Goal: Communication & Community: Answer question/provide support

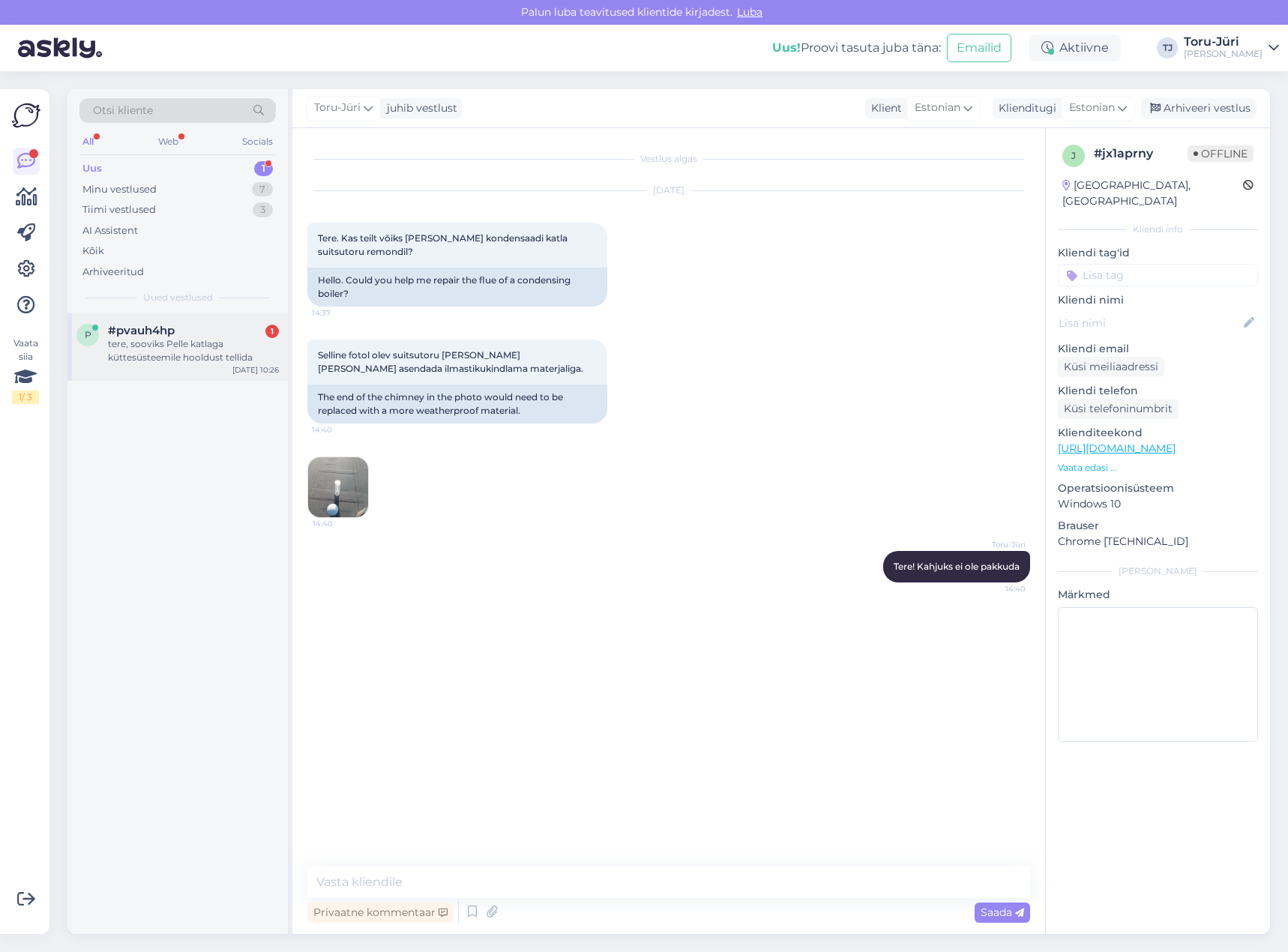
click at [204, 348] on div "tere, sooviks Pelle katlaga küttesüsteemile hooldust tellida" at bounding box center [193, 351] width 171 height 27
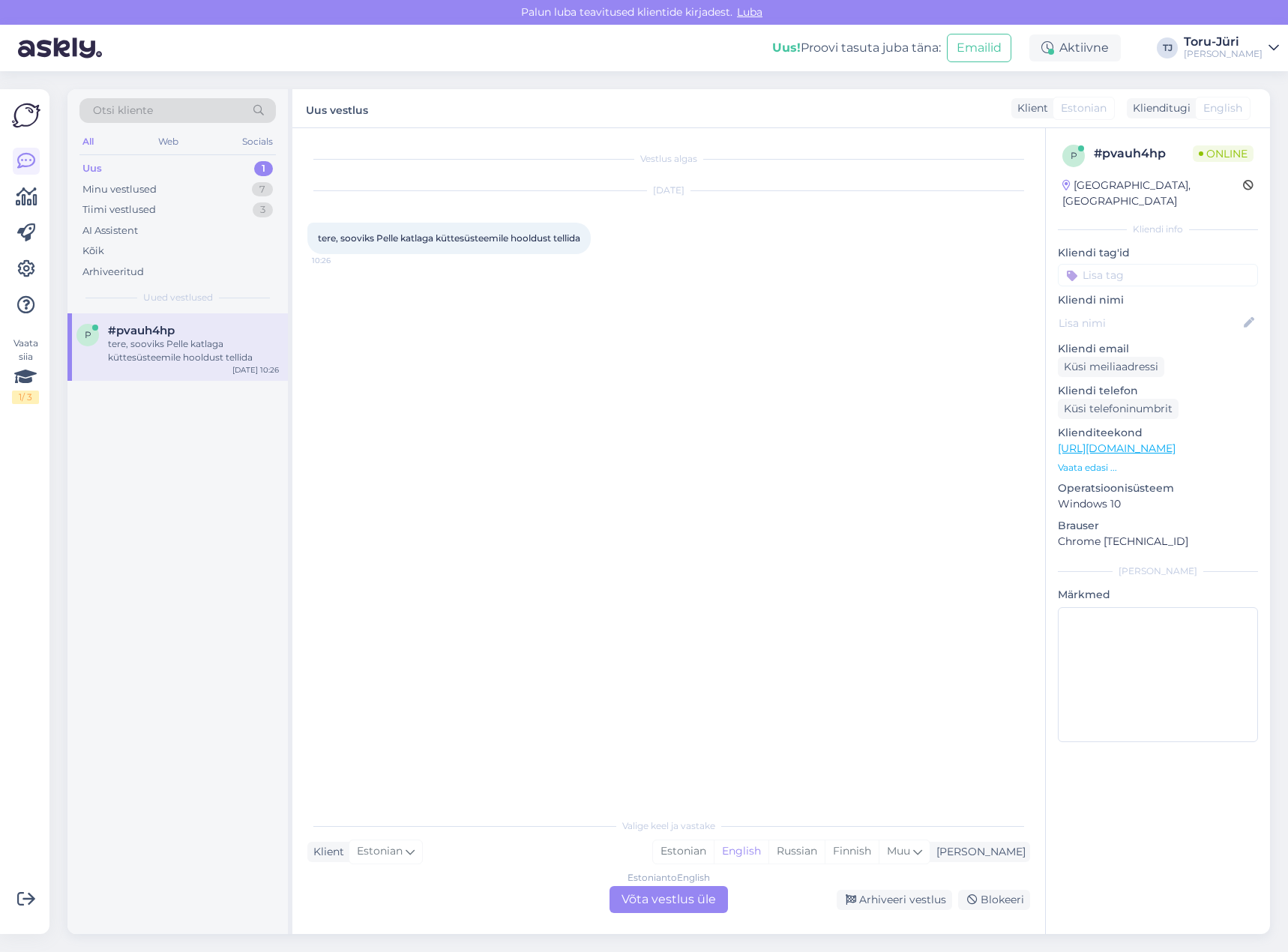
click at [633, 883] on div "Estonian to English" at bounding box center [669, 877] width 83 height 13
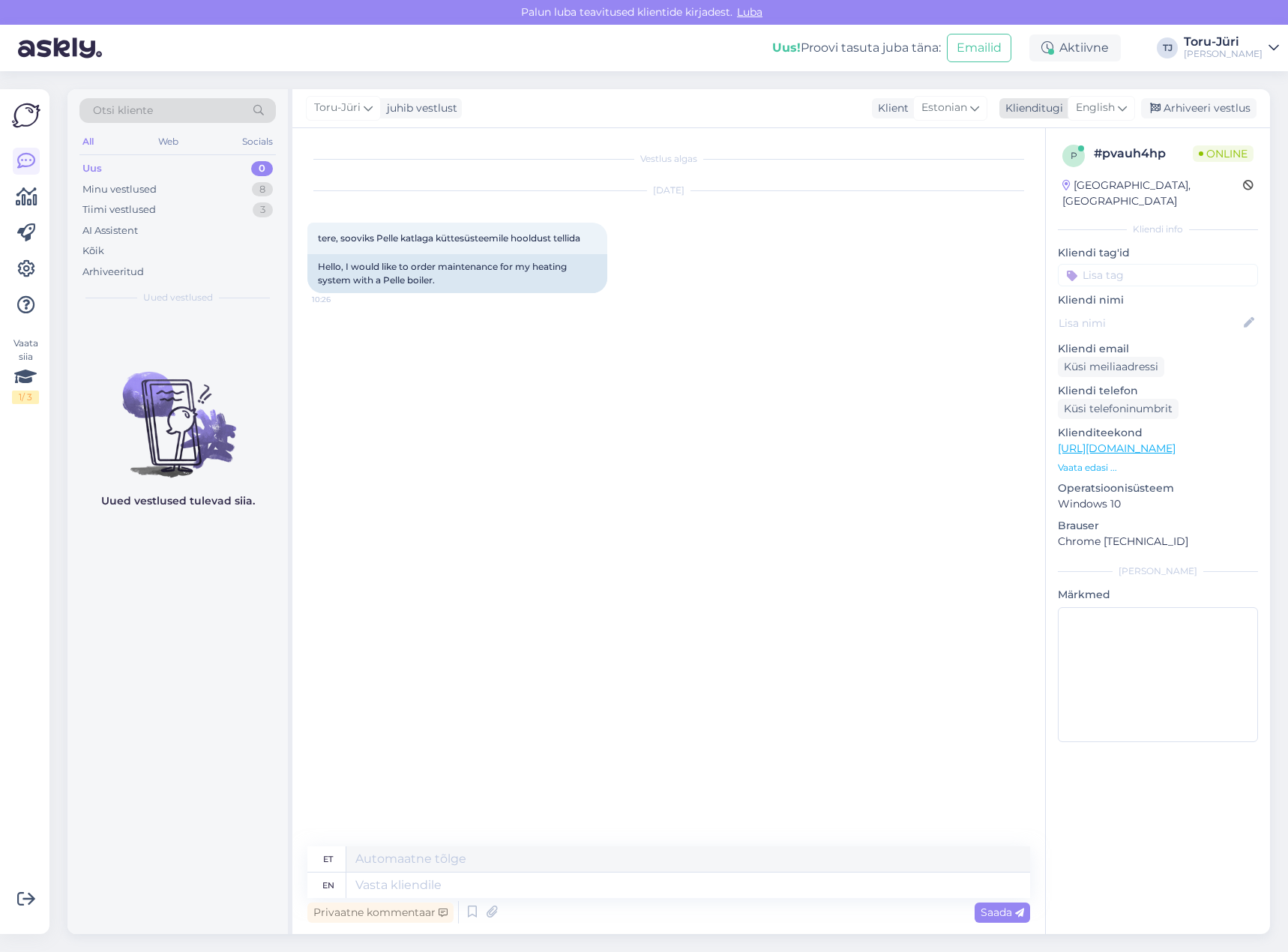
click at [1127, 112] on icon at bounding box center [1122, 108] width 9 height 16
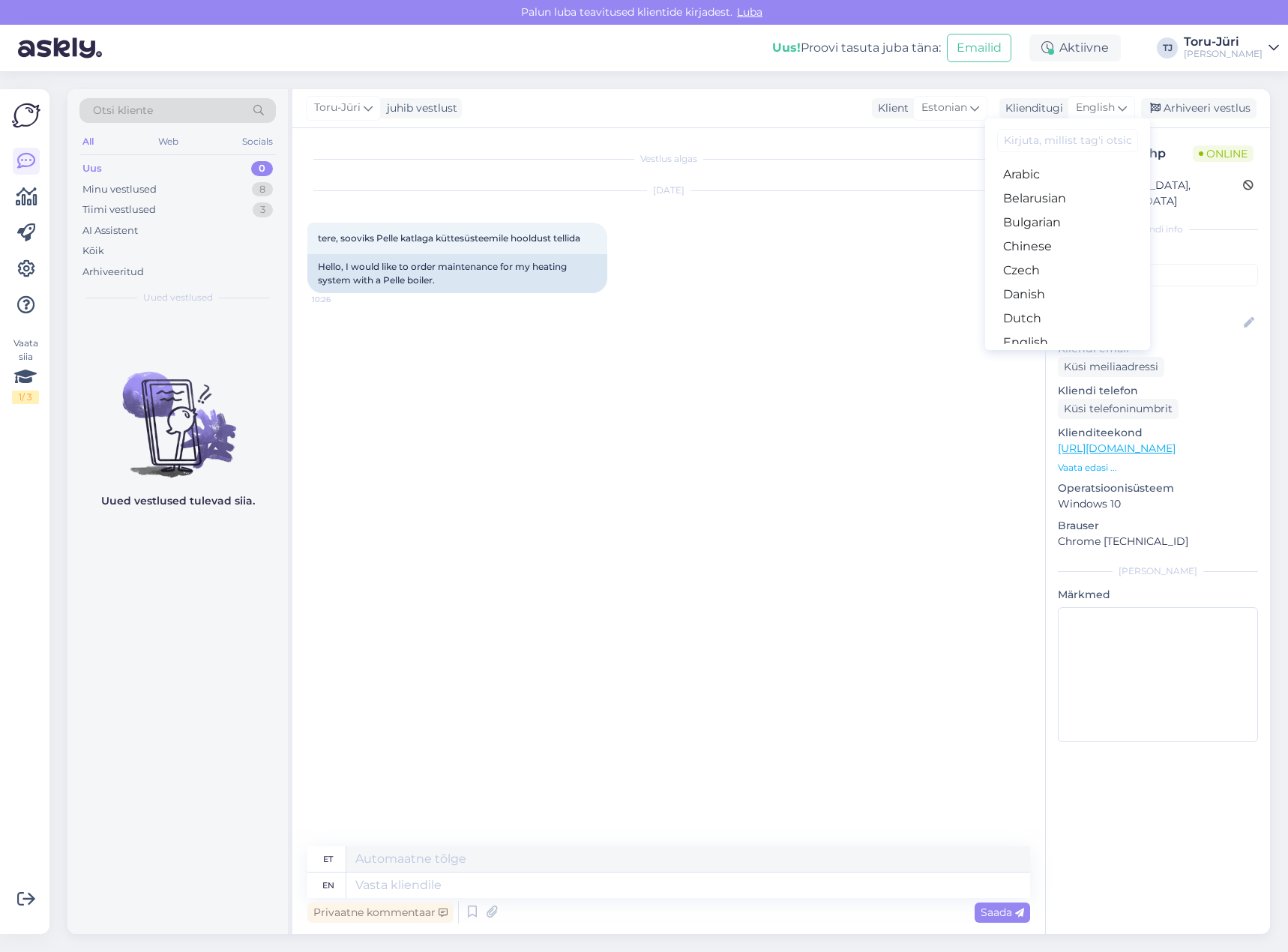
click at [1065, 355] on link "Estonian" at bounding box center [1067, 366] width 165 height 24
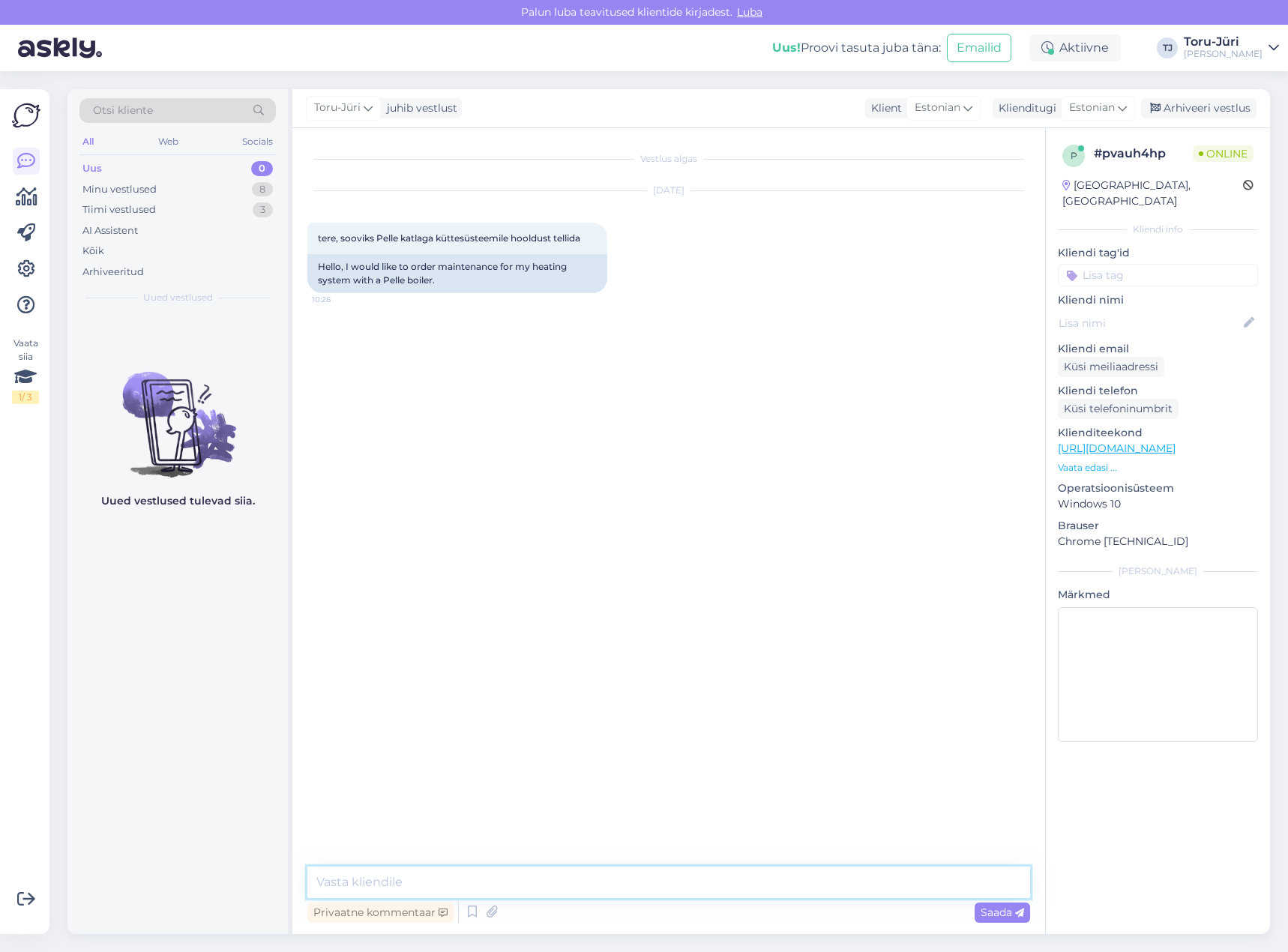
click at [542, 871] on textarea at bounding box center [669, 882] width 722 height 31
type textarea "Tere!"
click at [598, 880] on textarea at bounding box center [669, 882] width 722 height 31
type textarea "Kus piirkonnas asute?"
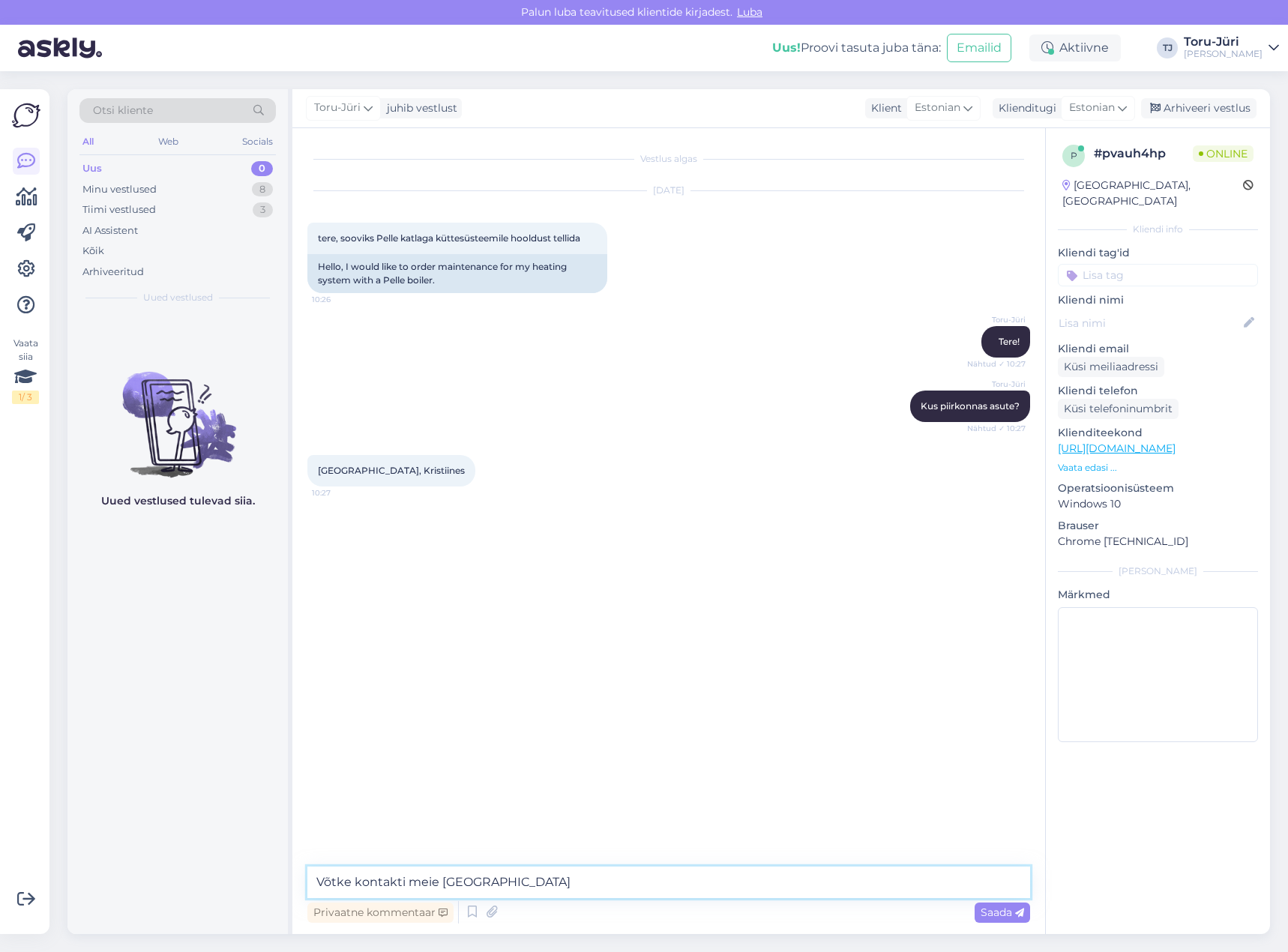
paste textarea "[PERSON_NAME] Tel: [PHONE_NUMBER] E-post: [EMAIL_ADDRESS][DOMAIN_NAME]"
type textarea "Võtke kontakti meie Tallinna tehnikuga [PERSON_NAME] Tel: [PHONE_NUMBER] E-post…"
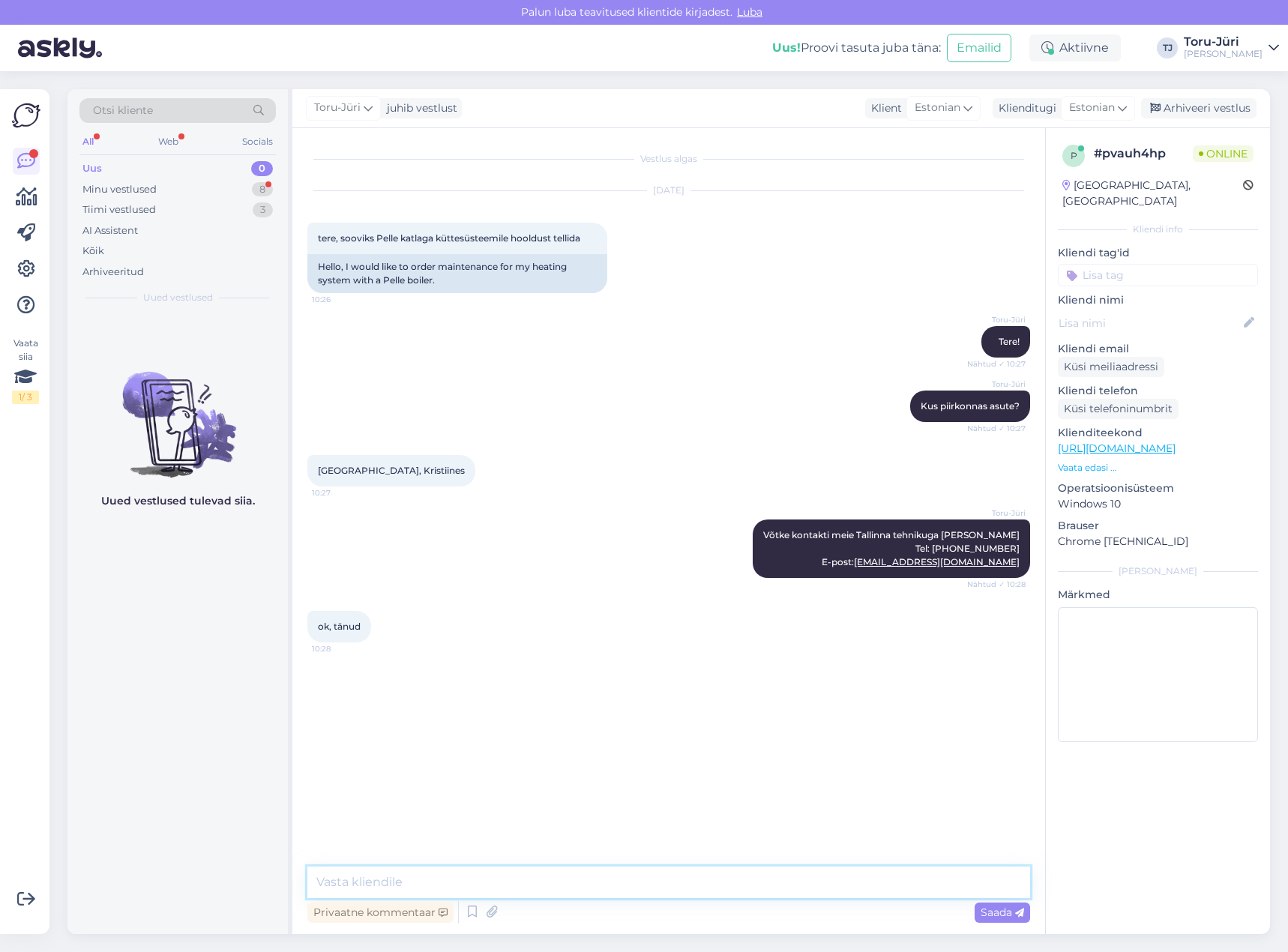
click at [552, 875] on textarea at bounding box center [669, 882] width 722 height 31
type textarea "Kõike head!"
